Goal: Find specific page/section: Find specific page/section

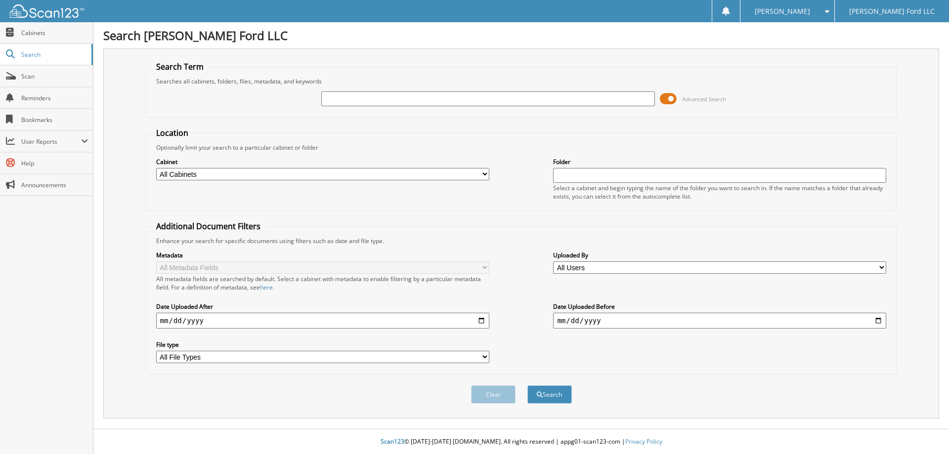
click at [375, 97] on input "text" at bounding box center [487, 98] width 333 height 15
type input "[PERSON_NAME]"
click at [527, 385] on button "Search" at bounding box center [549, 394] width 44 height 18
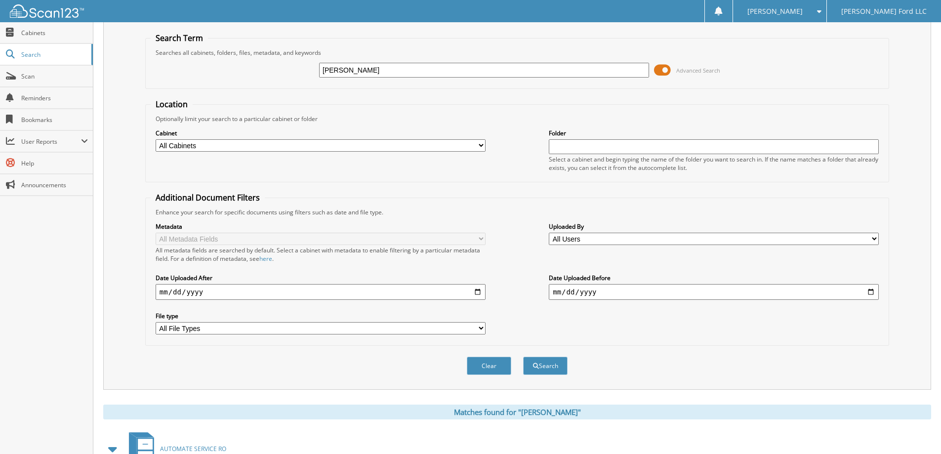
scroll to position [12, 0]
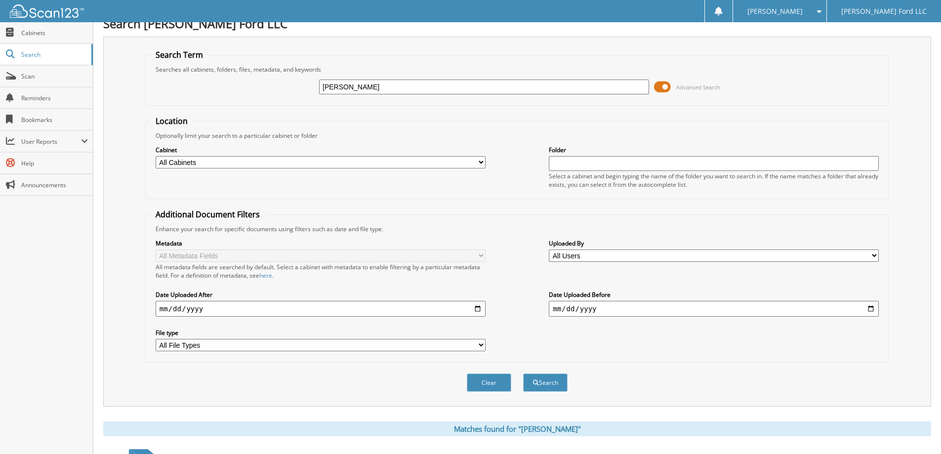
click at [351, 88] on input "[PERSON_NAME]" at bounding box center [484, 87] width 330 height 15
type input "[PERSON_NAME]"
click at [523, 374] on button "Search" at bounding box center [545, 383] width 44 height 18
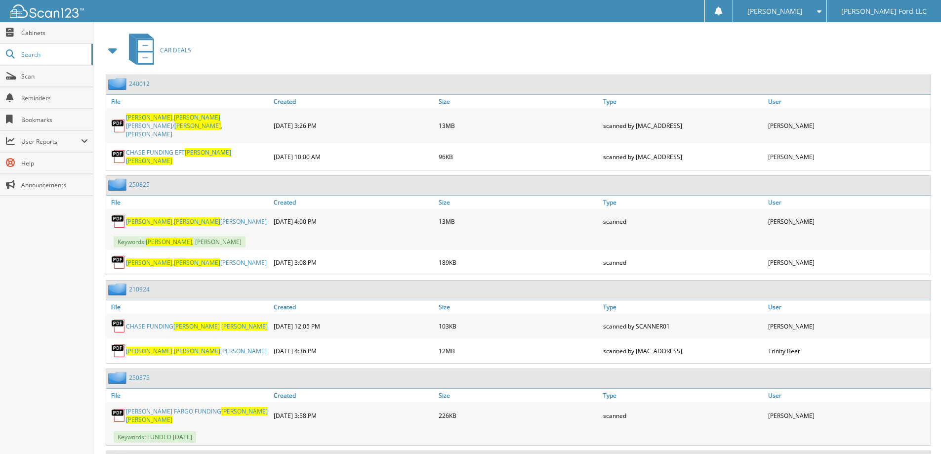
scroll to position [445, 0]
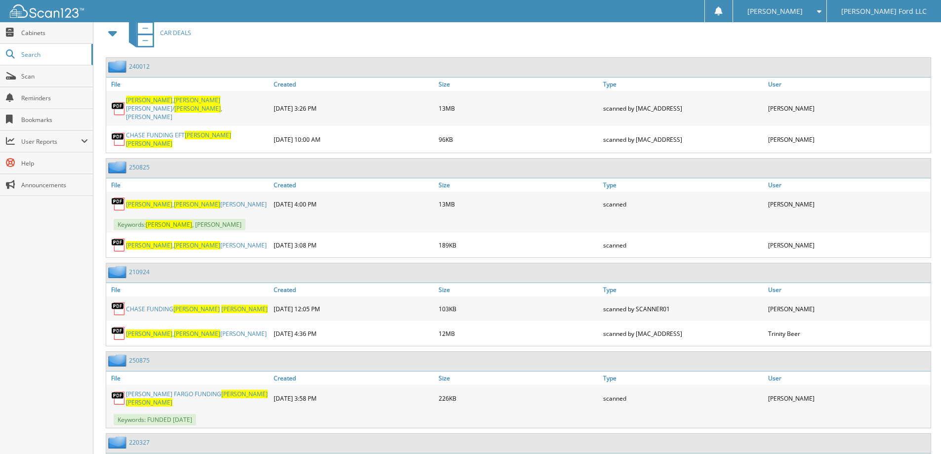
click at [174, 200] on span "DUSTIN" at bounding box center [197, 204] width 46 height 8
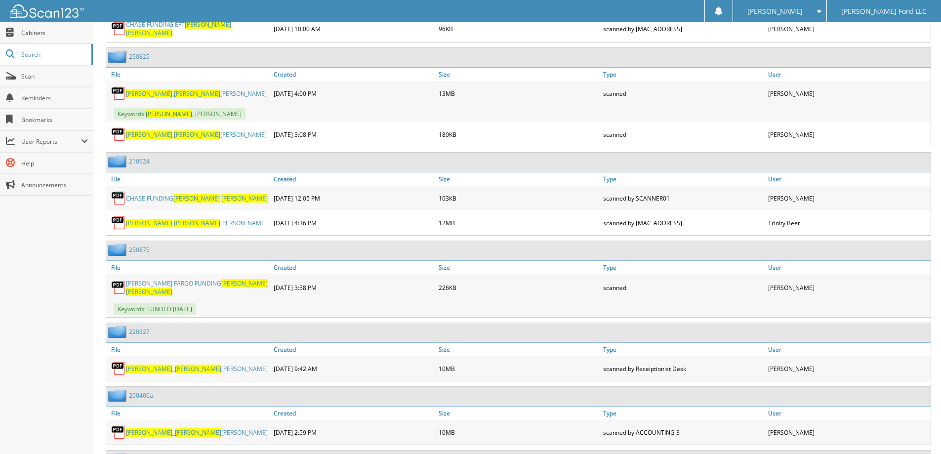
scroll to position [544, 0]
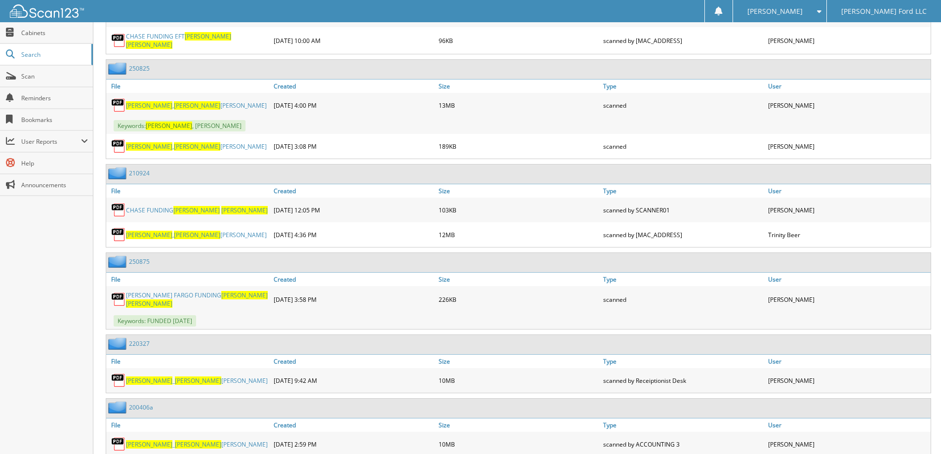
click at [169, 231] on link "WILLIS , DUSTIN LEE" at bounding box center [196, 235] width 141 height 8
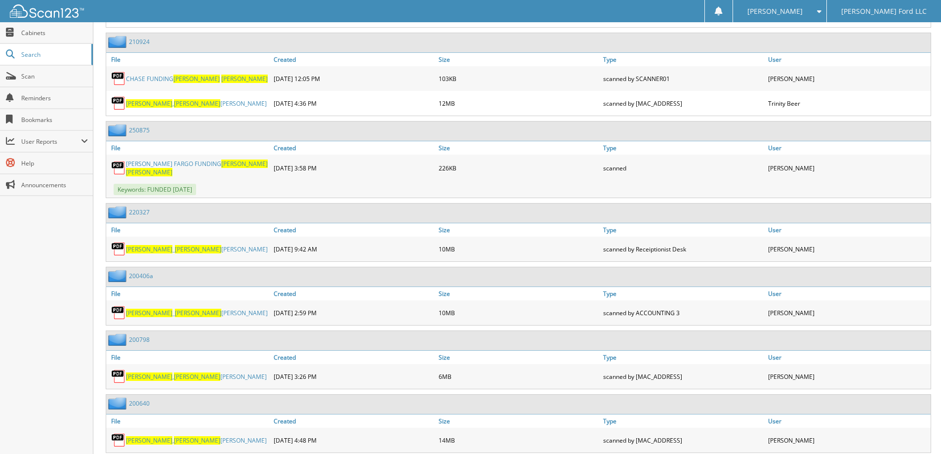
scroll to position [692, 0]
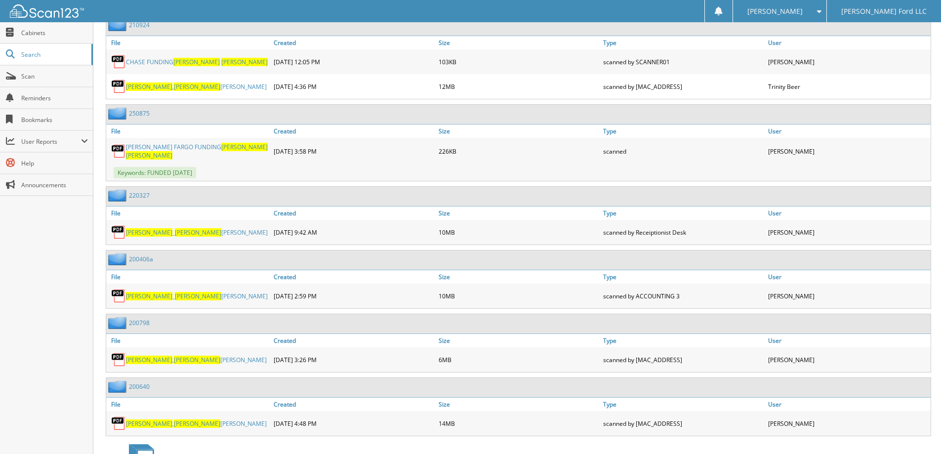
click at [174, 356] on span "DUSTIN" at bounding box center [197, 360] width 46 height 8
click at [174, 420] on span "DUSTIN" at bounding box center [197, 424] width 46 height 8
click at [175, 228] on span "DUSTIN" at bounding box center [198, 232] width 46 height 8
